Goal: Find specific page/section: Find specific page/section

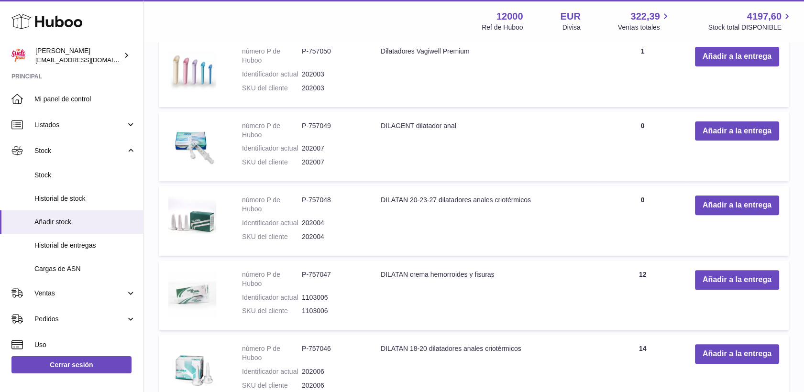
scroll to position [133, 0]
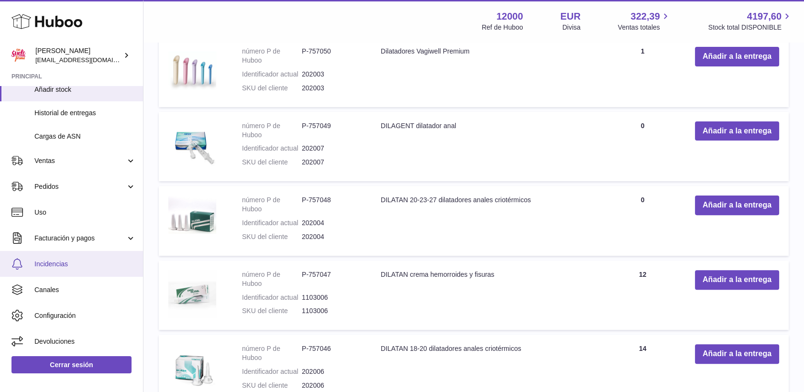
click at [63, 260] on span "Incidencias" at bounding box center [84, 264] width 101 height 9
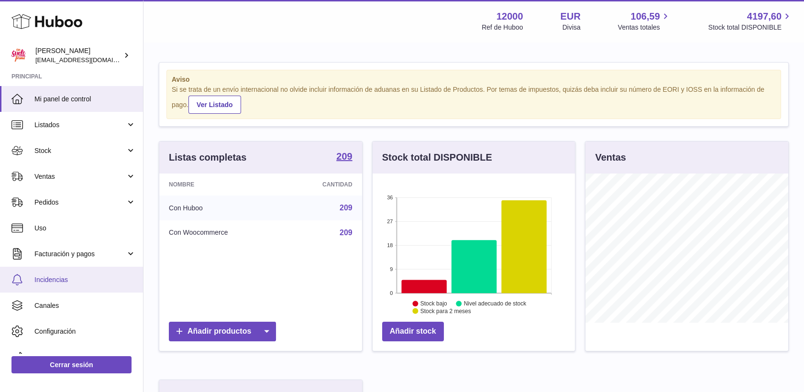
scroll to position [15, 0]
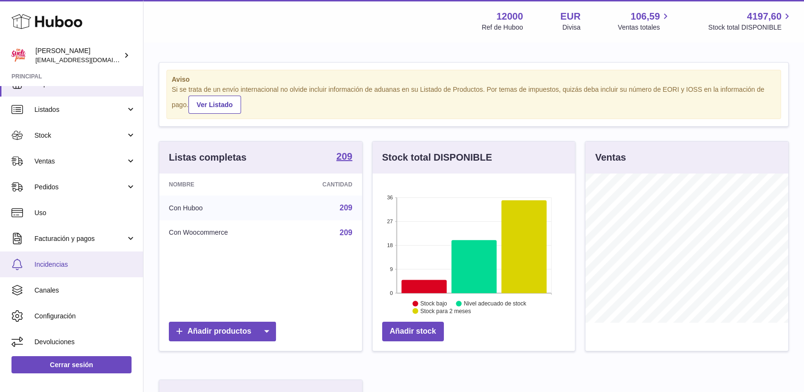
click at [67, 260] on span "Incidencias" at bounding box center [84, 264] width 101 height 9
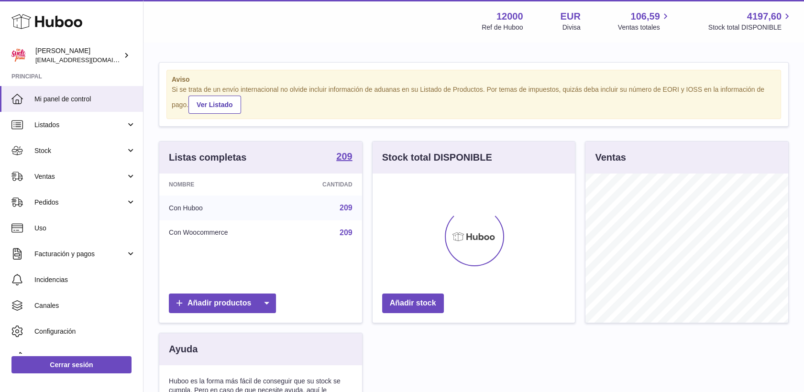
scroll to position [149, 203]
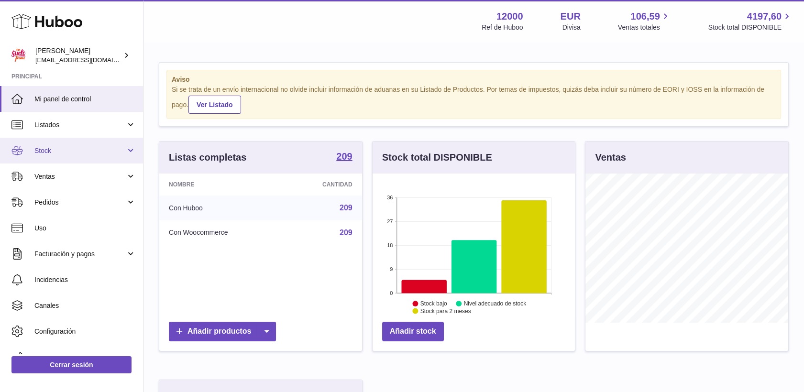
click at [51, 150] on span "Stock" at bounding box center [79, 150] width 91 height 9
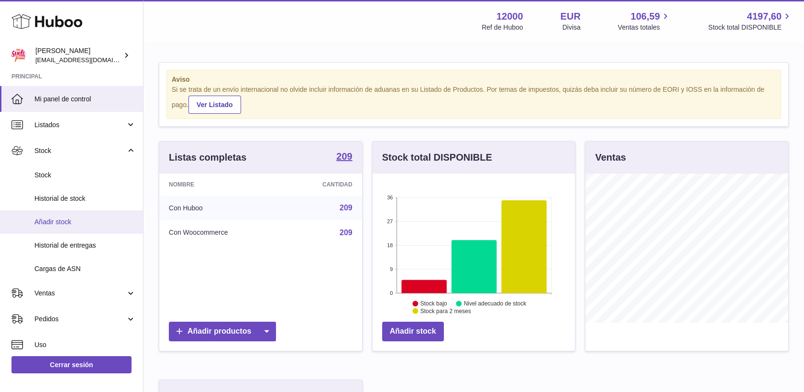
click at [68, 223] on span "Añadir stock" at bounding box center [84, 222] width 101 height 9
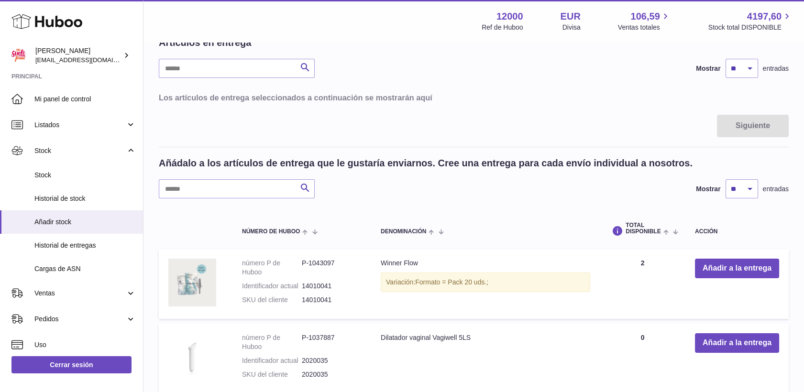
scroll to position [53, 0]
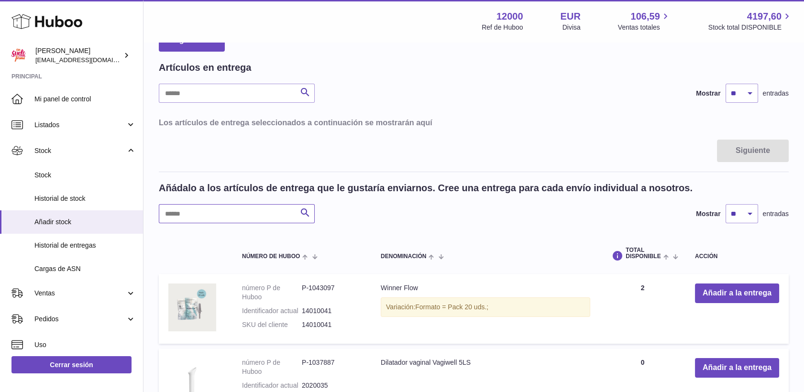
click at [203, 207] on input "text" at bounding box center [237, 213] width 156 height 19
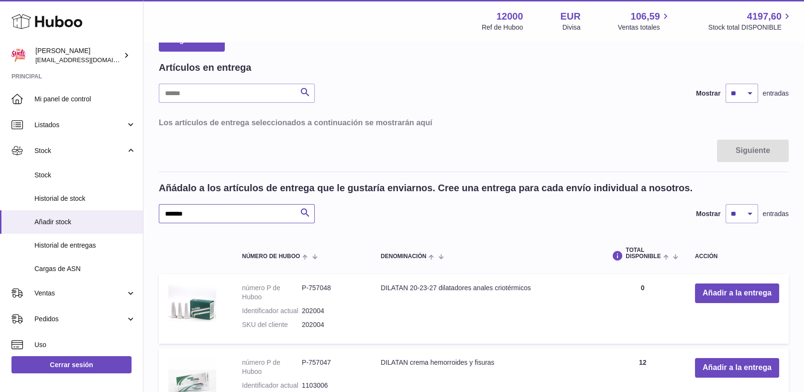
click at [218, 211] on input "*******" at bounding box center [237, 213] width 156 height 19
type input "*"
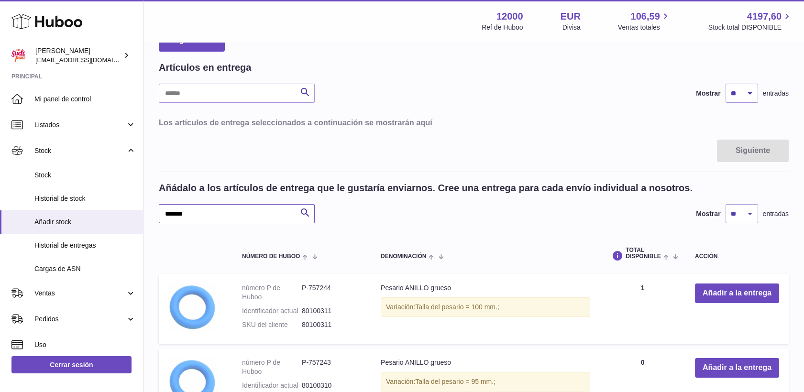
scroll to position [106, 0]
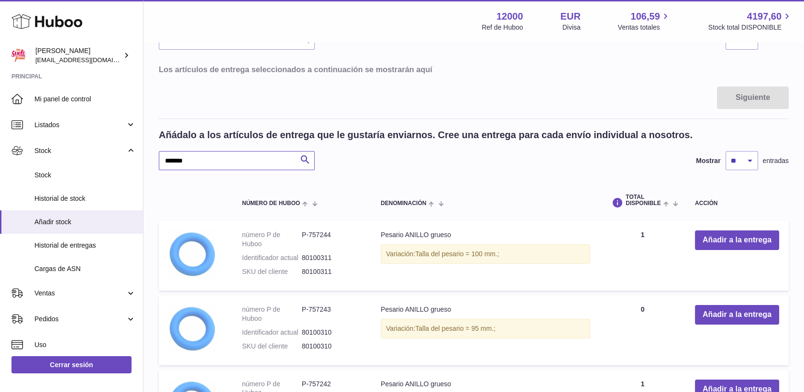
click at [212, 158] on input "*******" at bounding box center [237, 160] width 156 height 19
type input "*"
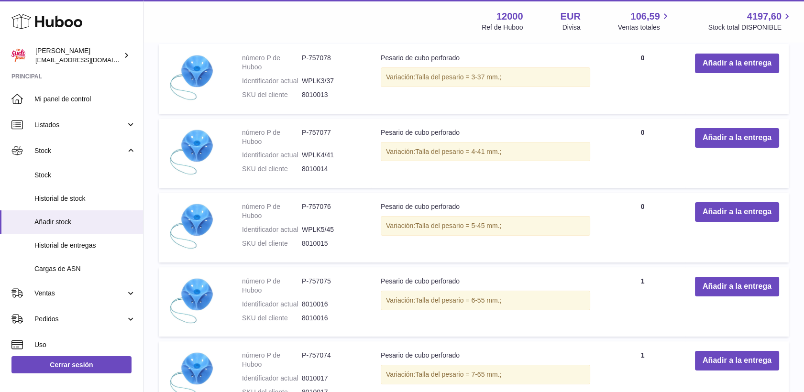
scroll to position [532, 0]
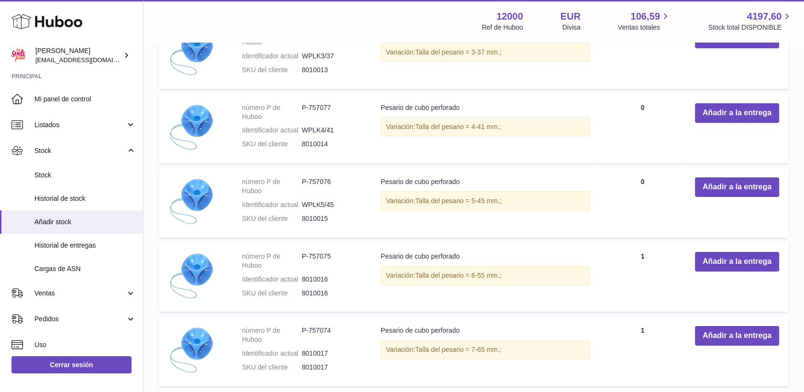
type input "****"
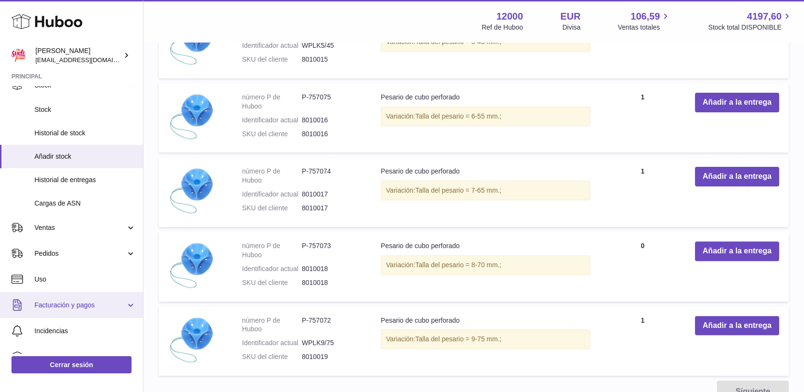
scroll to position [106, 0]
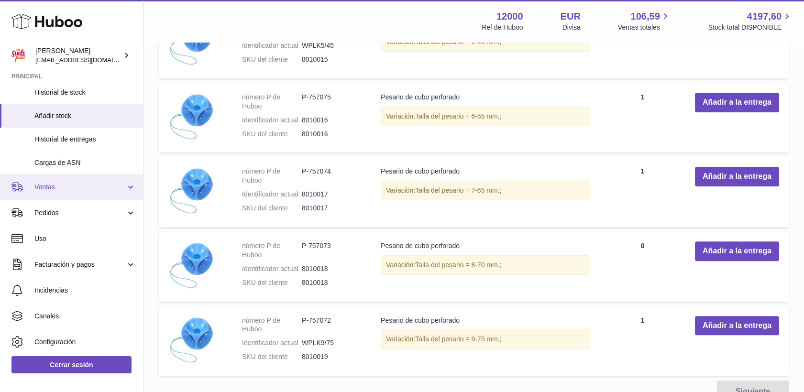
click at [47, 186] on span "Ventas" at bounding box center [79, 187] width 91 height 9
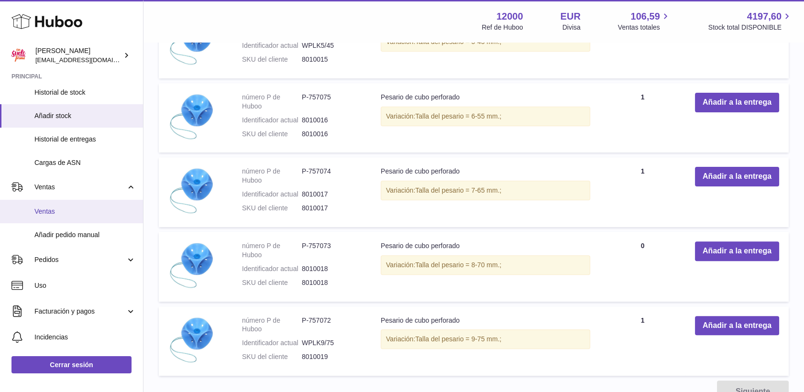
click at [57, 210] on span "Ventas" at bounding box center [84, 211] width 101 height 9
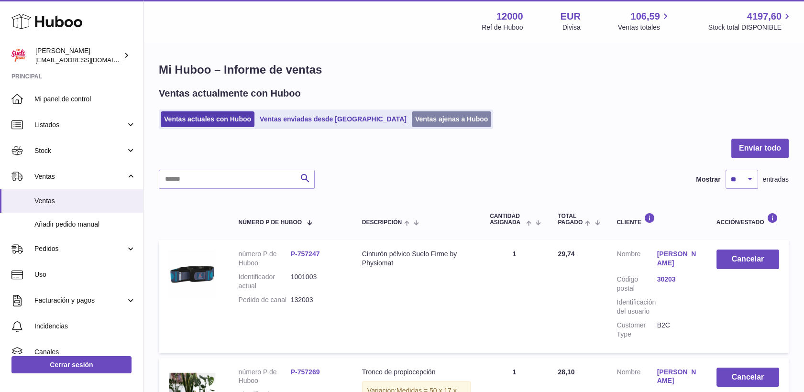
click at [412, 122] on link "Ventas ajenas a Huboo" at bounding box center [452, 120] width 80 height 16
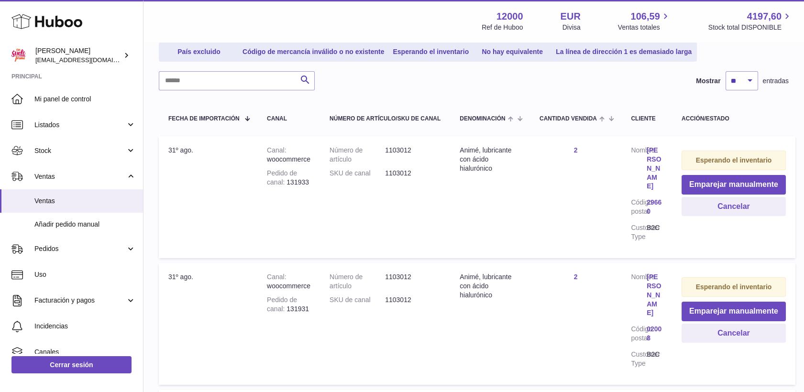
scroll to position [53, 0]
